Goal: Go to known website: Access a specific website the user already knows

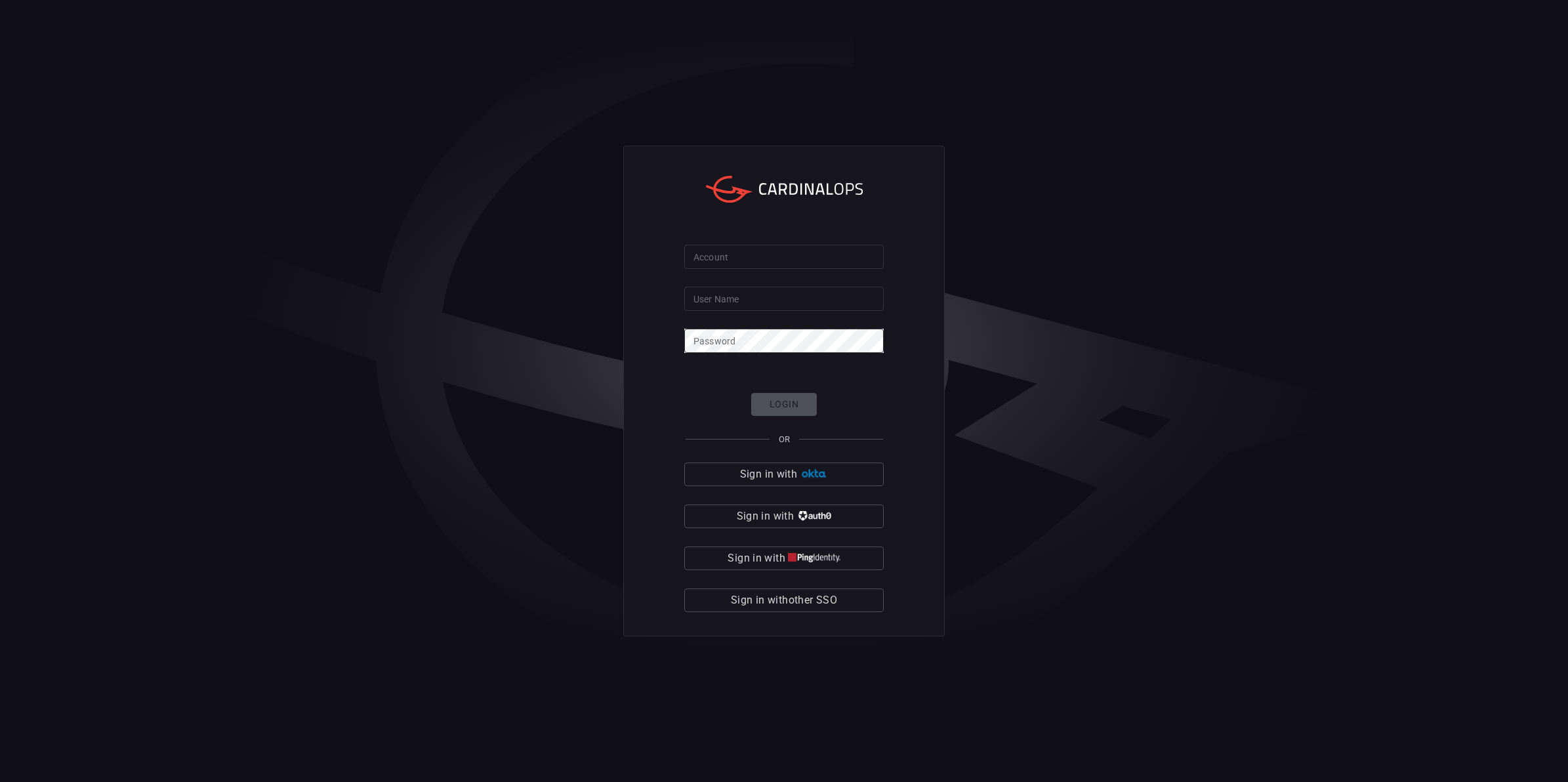
click at [745, 251] on input "Account" at bounding box center [784, 256] width 199 height 24
click at [762, 260] on input "Account" at bounding box center [784, 256] width 199 height 24
type input "smbc"
click at [788, 602] on span "Sign in with other SSO" at bounding box center [784, 600] width 106 height 18
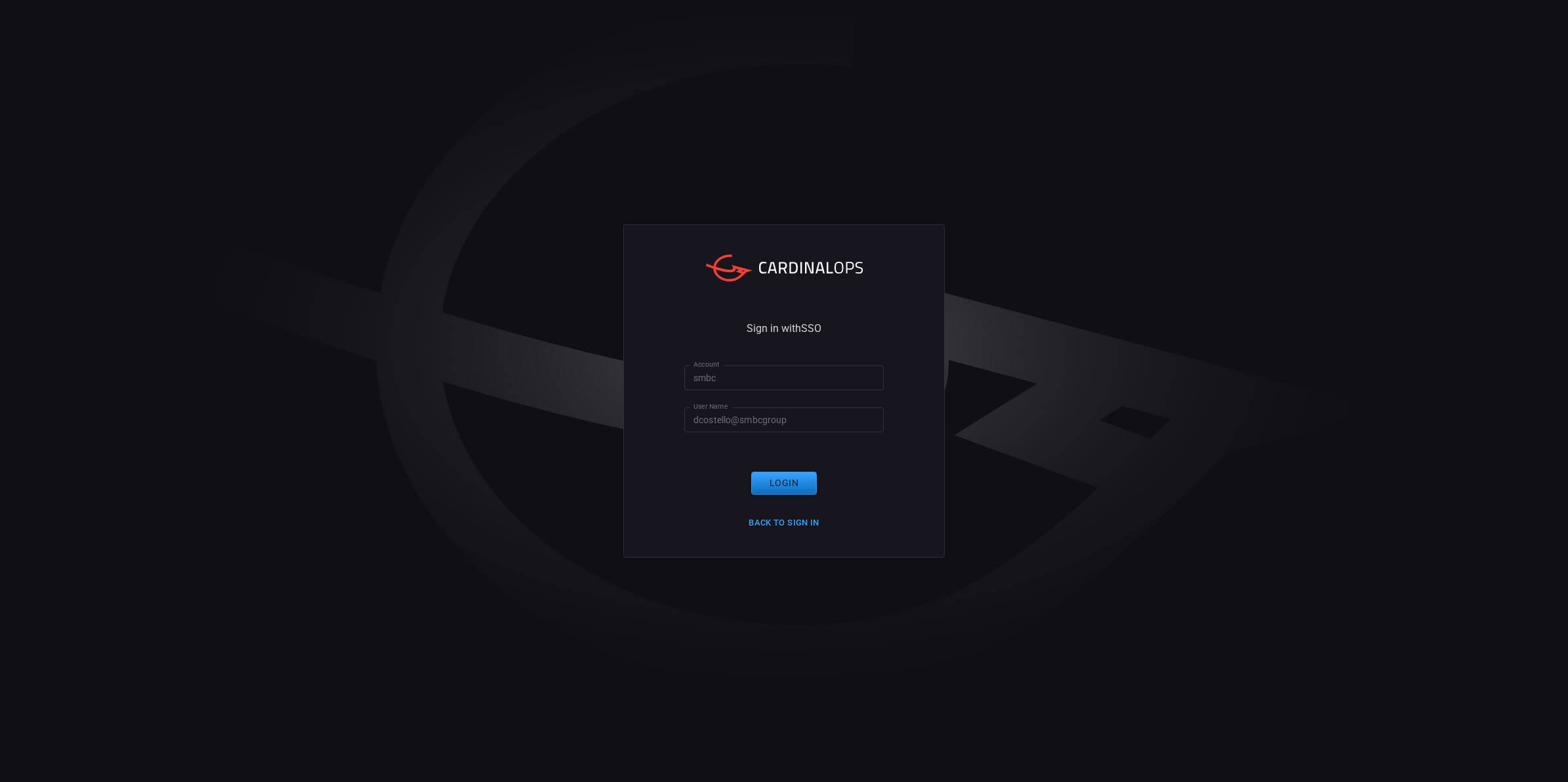
click at [797, 418] on input "dcostello@smbcgroup" at bounding box center [784, 419] width 199 height 24
type input "[EMAIL_ADDRESS][DOMAIN_NAME]"
click at [783, 480] on button "Login" at bounding box center [784, 483] width 66 height 23
